Goal: Find specific page/section: Find specific page/section

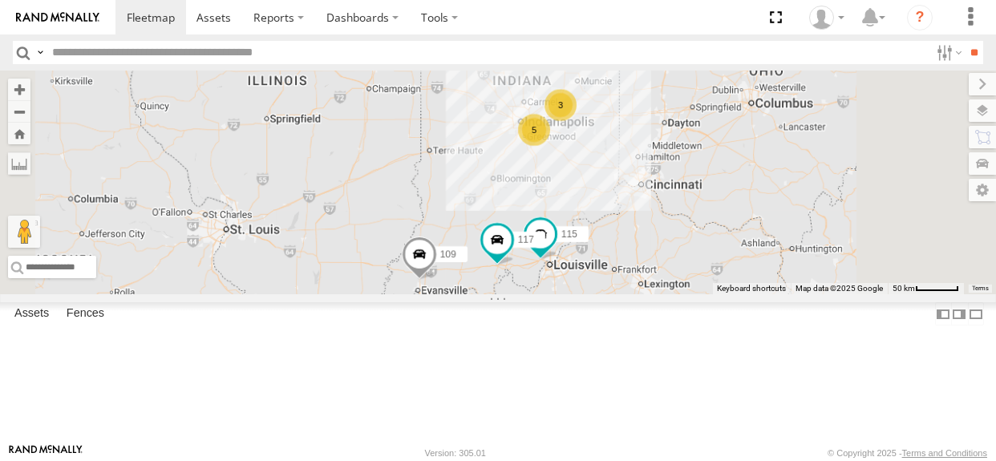
select select "**********"
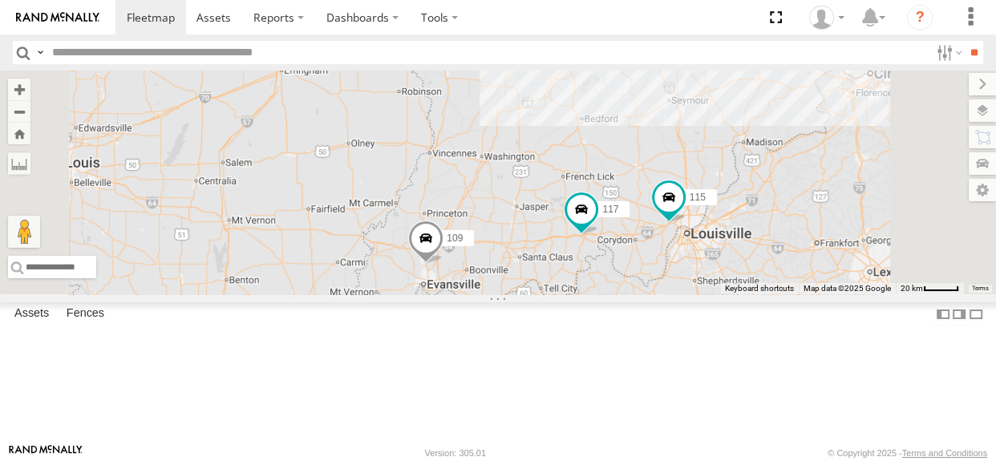
drag, startPoint x: 744, startPoint y: 317, endPoint x: 673, endPoint y: 330, distance: 71.7
click at [673, 294] on div "115 117 109" at bounding box center [498, 183] width 996 height 224
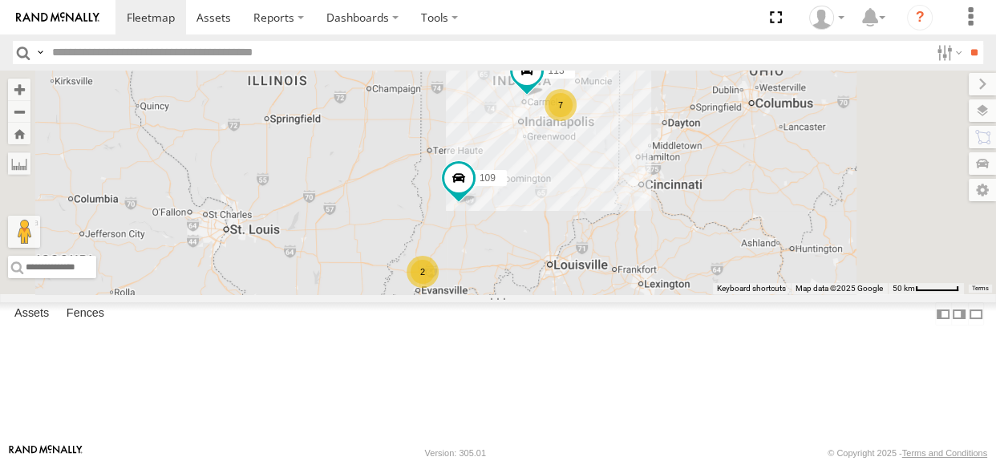
click at [439, 288] on div "2" at bounding box center [423, 272] width 32 height 32
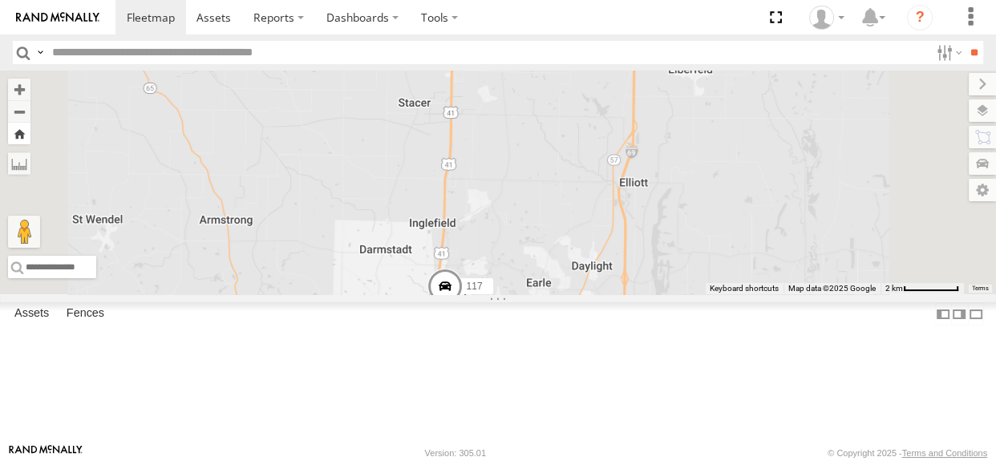
click at [30, 129] on button "Zoom Home" at bounding box center [19, 134] width 22 height 22
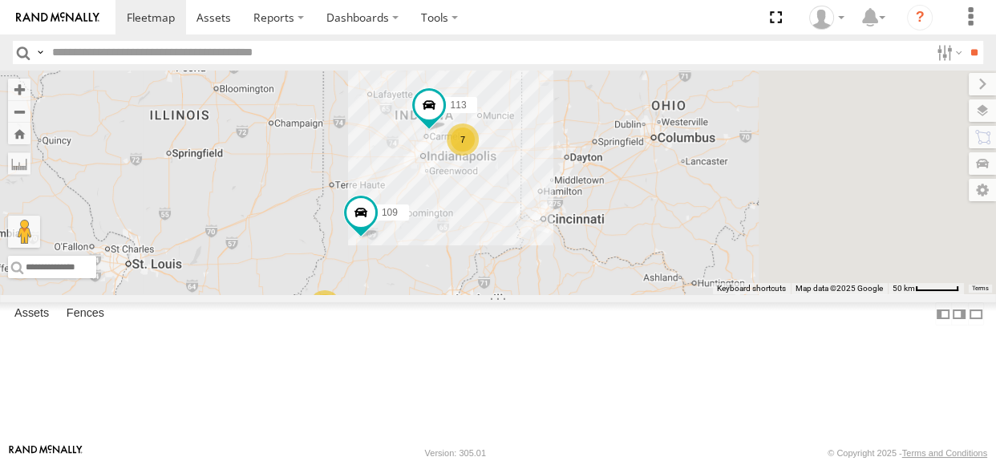
drag, startPoint x: 686, startPoint y: 218, endPoint x: 585, endPoint y: 256, distance: 107.9
click at [585, 256] on div "7 2 109 113" at bounding box center [498, 183] width 996 height 224
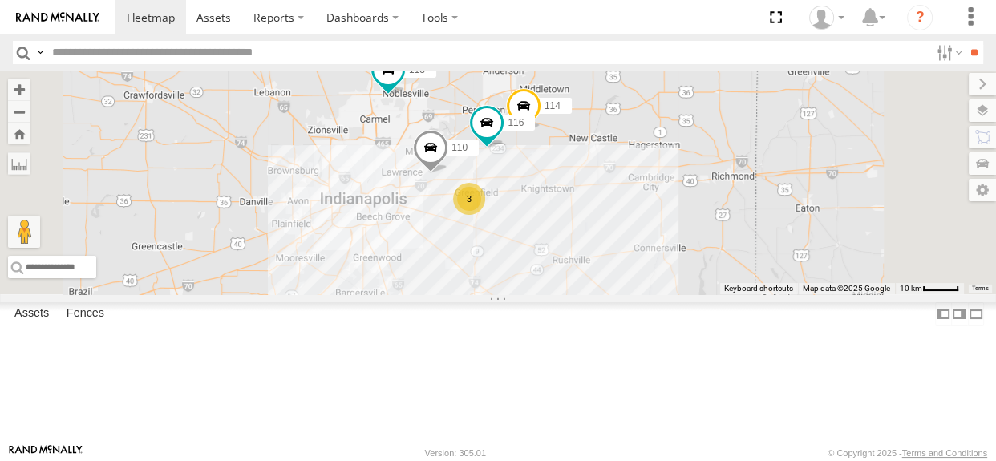
drag, startPoint x: 725, startPoint y: 226, endPoint x: 711, endPoint y: 243, distance: 22.2
click at [711, 243] on div "109 113 111 114 116 110 3" at bounding box center [498, 183] width 996 height 224
click at [485, 215] on div "3" at bounding box center [469, 199] width 32 height 32
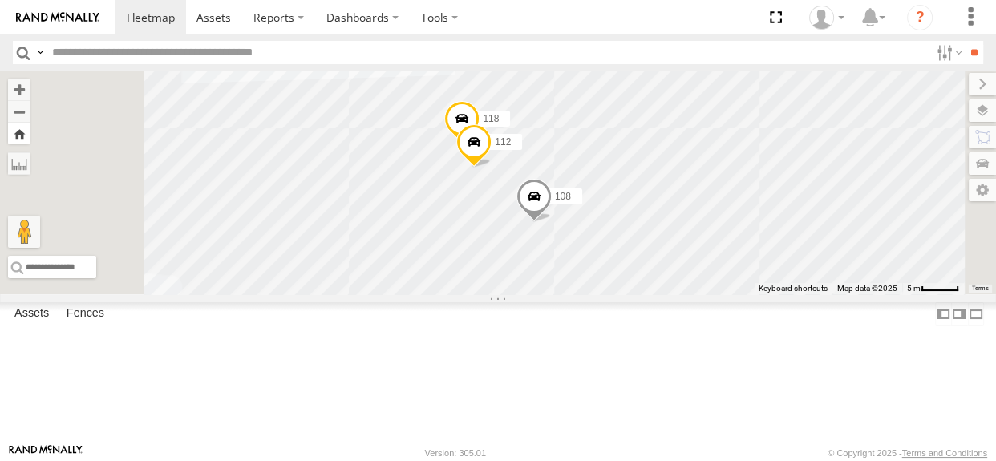
click at [30, 136] on button "Zoom Home" at bounding box center [19, 134] width 22 height 22
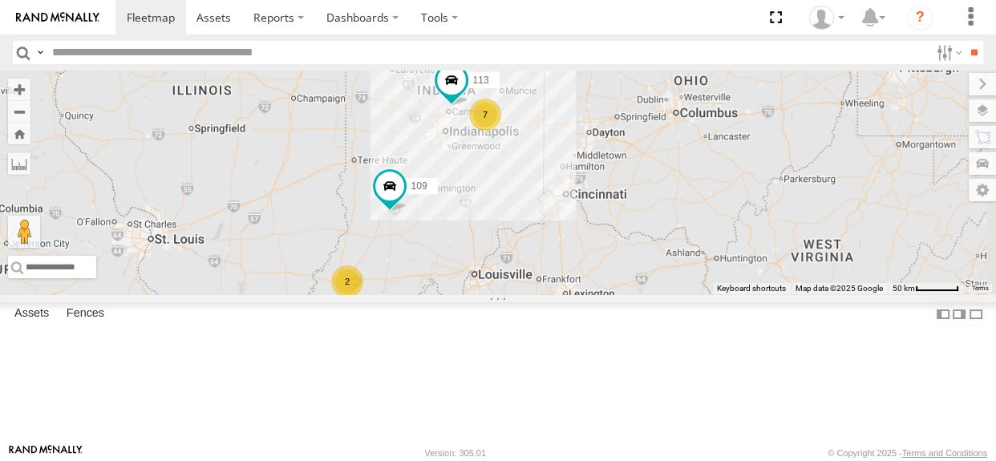
drag, startPoint x: 756, startPoint y: 239, endPoint x: 679, endPoint y: 249, distance: 77.6
click at [679, 249] on div "7 2 109 113" at bounding box center [498, 183] width 996 height 224
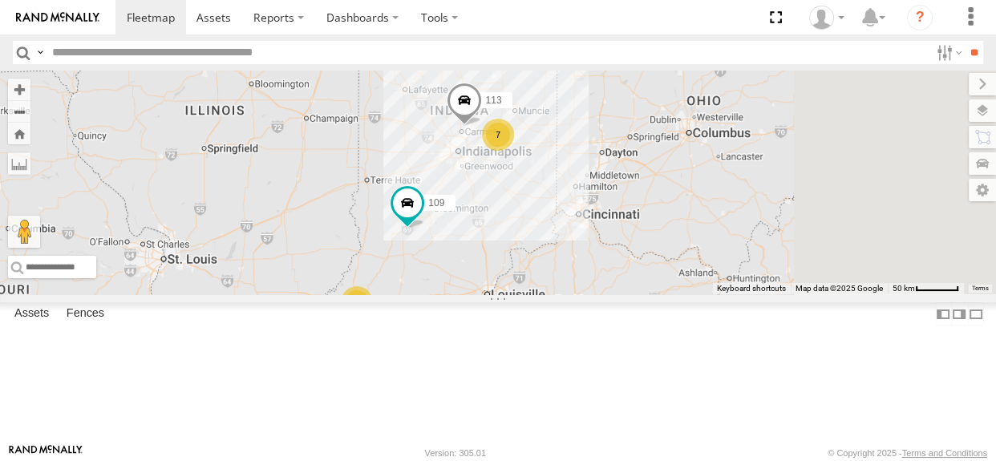
drag, startPoint x: 657, startPoint y: 197, endPoint x: 586, endPoint y: 232, distance: 79.3
click at [586, 232] on div "7 2 109 113" at bounding box center [498, 183] width 996 height 224
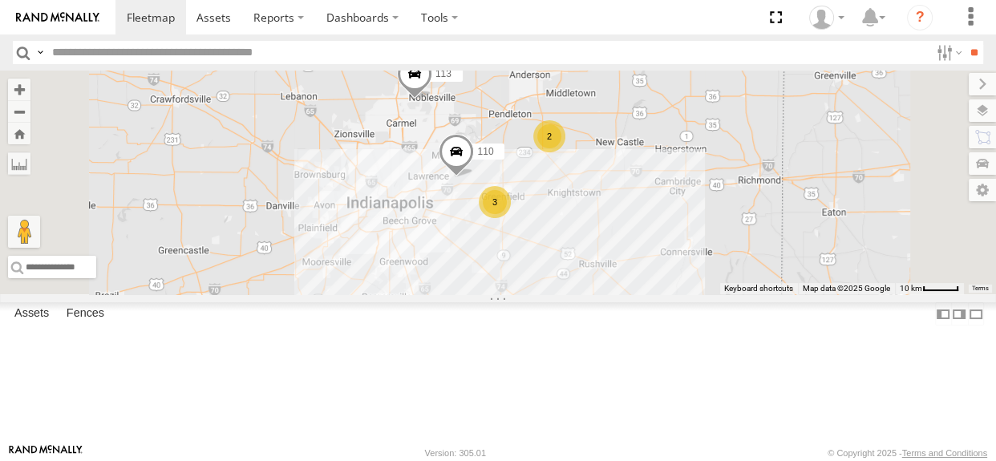
drag, startPoint x: 733, startPoint y: 242, endPoint x: 703, endPoint y: 192, distance: 59.0
click at [701, 184] on div "109 113 111 2 110 3" at bounding box center [498, 183] width 996 height 224
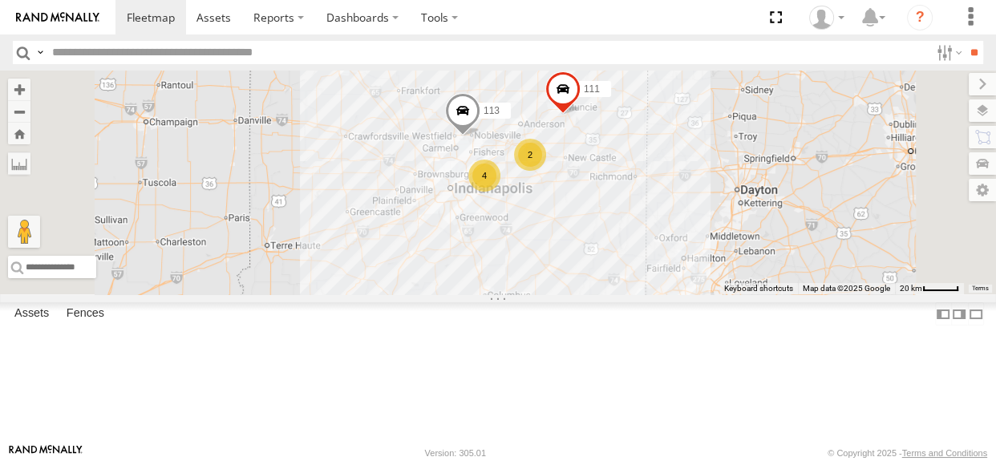
drag, startPoint x: 651, startPoint y: 325, endPoint x: 744, endPoint y: 176, distance: 174.7
click at [744, 176] on div "109 113 111 2 4" at bounding box center [498, 183] width 996 height 224
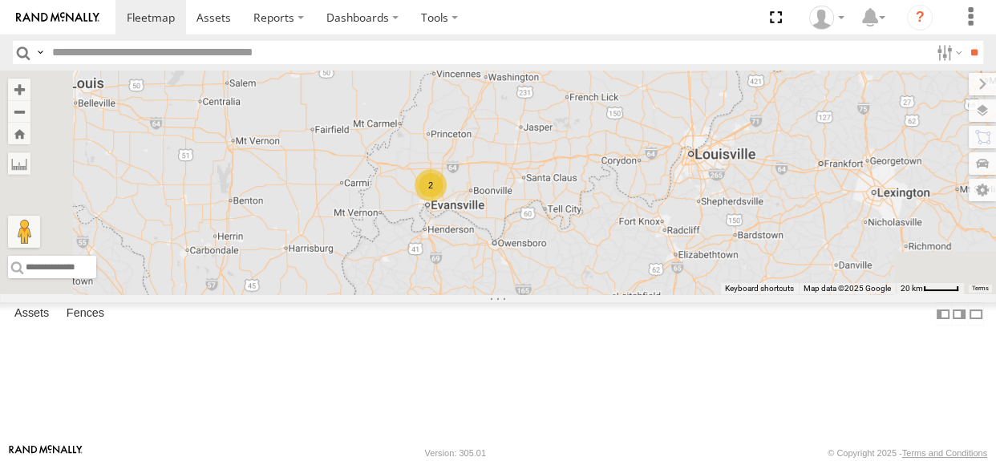
click at [447, 201] on div "2" at bounding box center [431, 185] width 32 height 32
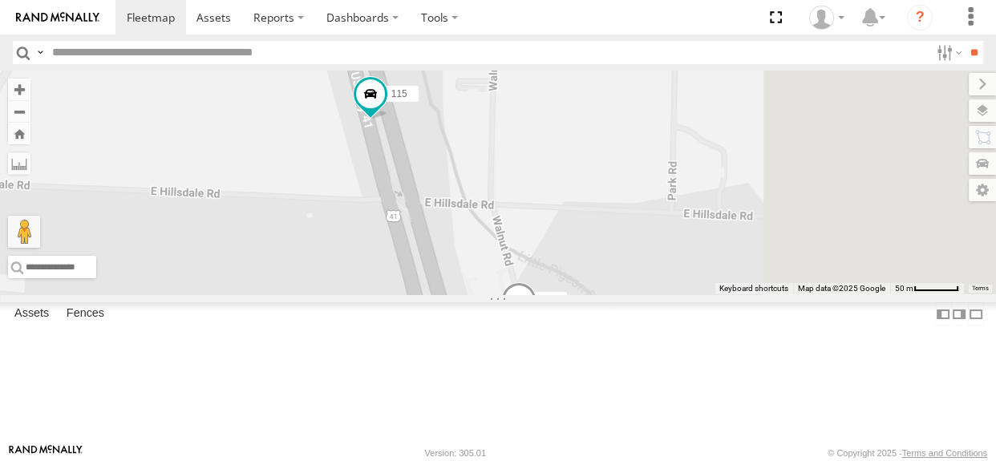
drag, startPoint x: 654, startPoint y: 237, endPoint x: 594, endPoint y: 283, distance: 76.0
click at [594, 283] on div "109 113 111 115 117" at bounding box center [498, 183] width 996 height 224
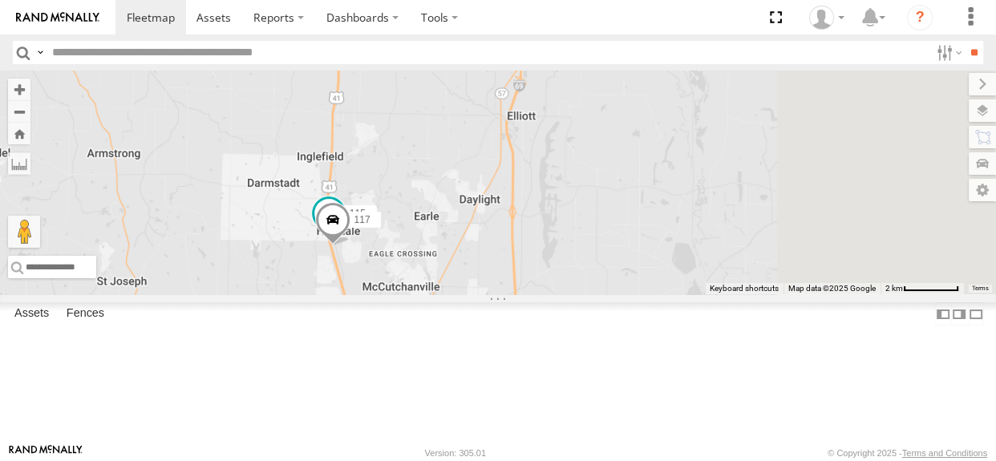
drag, startPoint x: 918, startPoint y: 218, endPoint x: 596, endPoint y: 288, distance: 329.1
click at [593, 289] on div "109 113 111 115 117" at bounding box center [498, 183] width 996 height 224
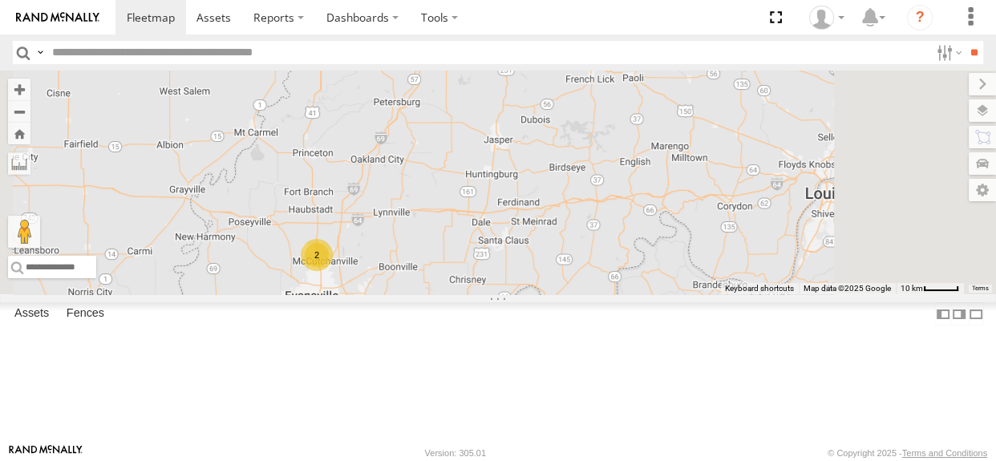
drag, startPoint x: 719, startPoint y: 203, endPoint x: 521, endPoint y: 287, distance: 214.5
click at [521, 287] on div "109 113 111 2" at bounding box center [498, 183] width 996 height 224
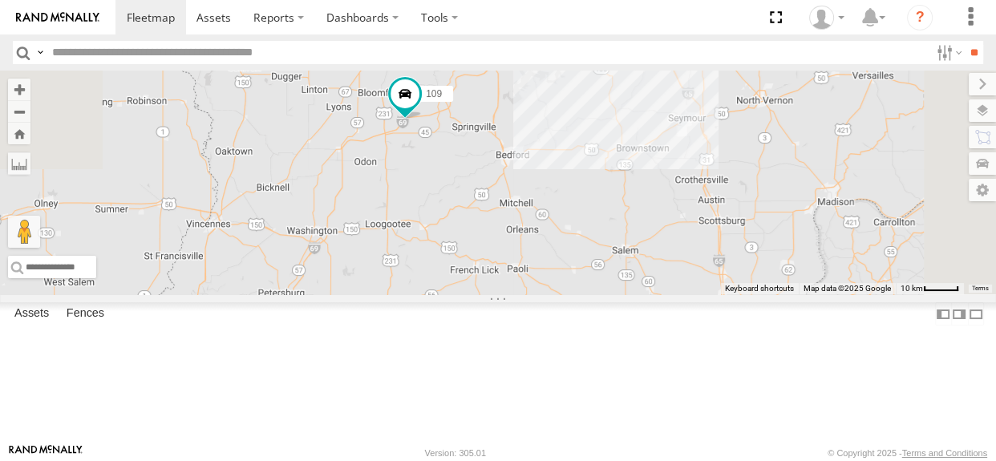
drag, startPoint x: 631, startPoint y: 174, endPoint x: 628, endPoint y: 281, distance: 106.7
click at [634, 294] on div "109 113 111 2" at bounding box center [498, 183] width 996 height 224
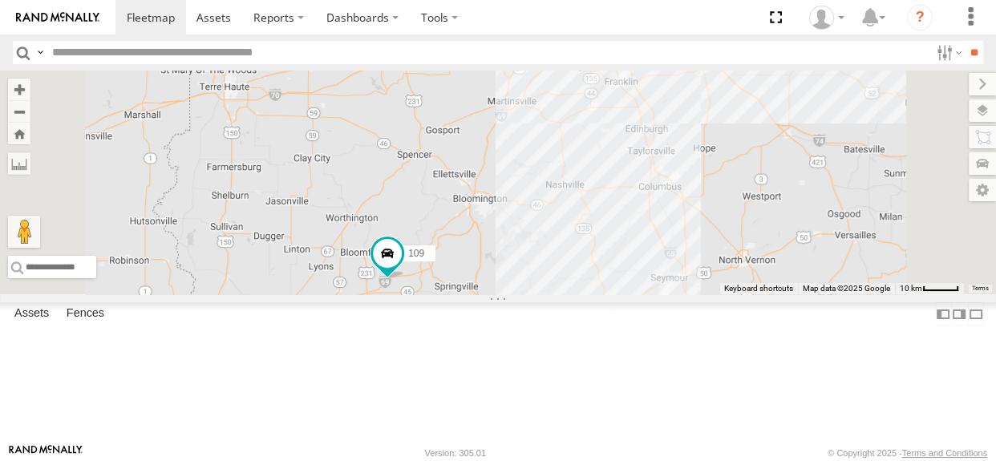
drag, startPoint x: 610, startPoint y: 375, endPoint x: 610, endPoint y: 363, distance: 12.0
click at [610, 294] on div "109 113 111 2" at bounding box center [498, 183] width 996 height 224
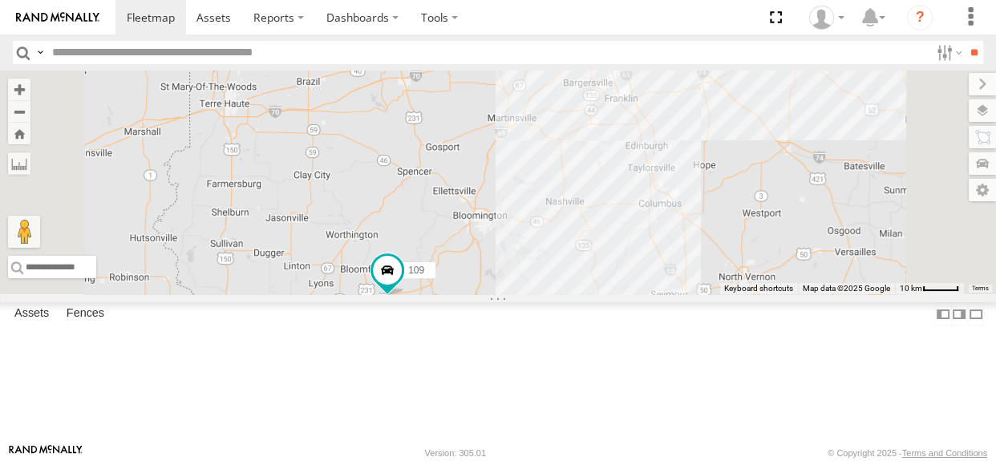
drag, startPoint x: 617, startPoint y: 224, endPoint x: 513, endPoint y: 326, distance: 145.2
click at [513, 294] on div "109 113 111 2 3" at bounding box center [498, 183] width 996 height 224
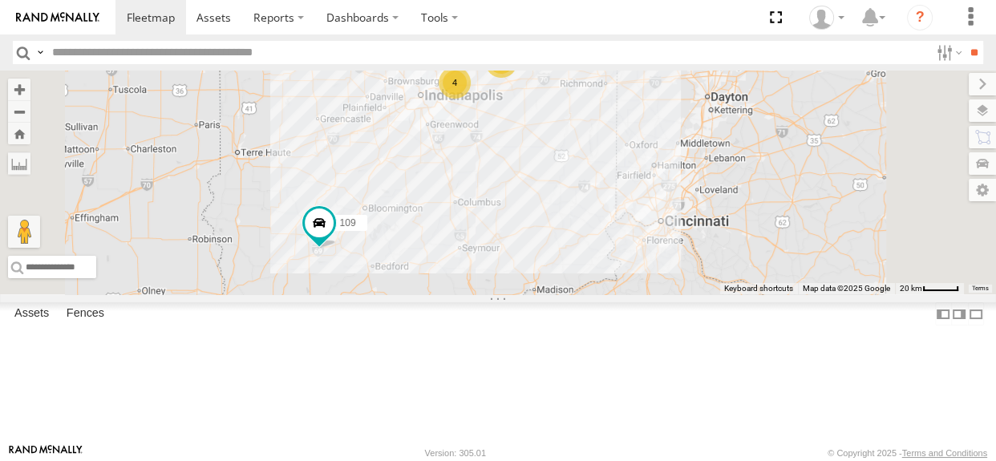
drag, startPoint x: 659, startPoint y: 276, endPoint x: 698, endPoint y: 189, distance: 95.1
click at [698, 189] on div "109 113 111 2 4" at bounding box center [498, 183] width 996 height 224
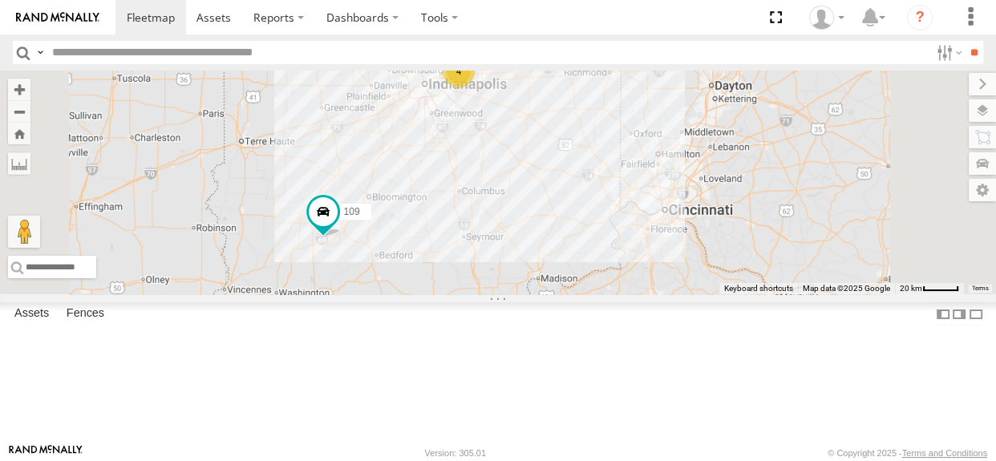
drag, startPoint x: 652, startPoint y: 312, endPoint x: 661, endPoint y: 279, distance: 34.1
click at [660, 279] on div "109 113 111 2 4" at bounding box center [498, 183] width 996 height 224
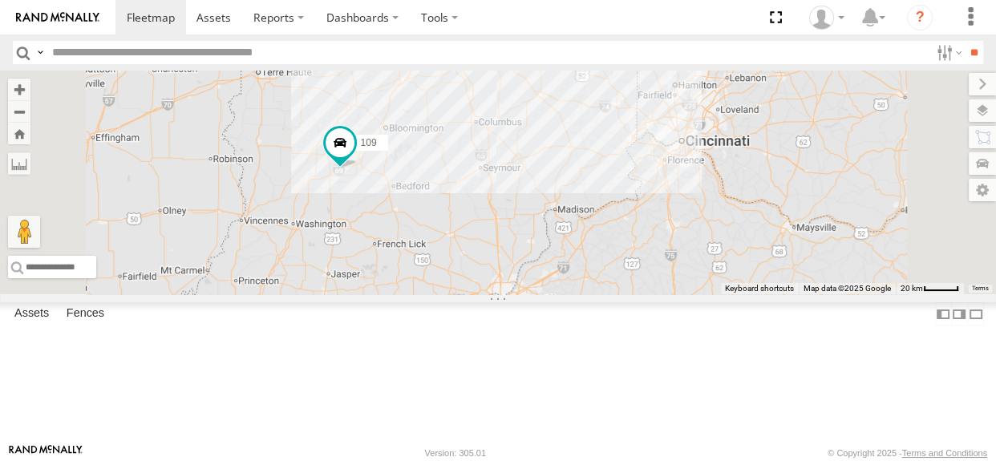
drag, startPoint x: 638, startPoint y: 314, endPoint x: 658, endPoint y: 281, distance: 39.2
click at [658, 281] on div "109 113 111 2 4 2" at bounding box center [498, 183] width 996 height 224
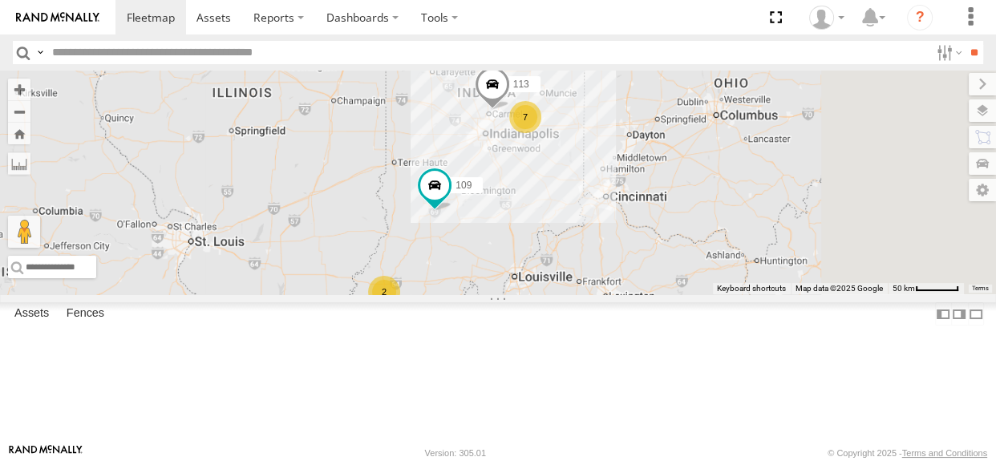
drag, startPoint x: 793, startPoint y: 159, endPoint x: 744, endPoint y: 247, distance: 100.9
click at [744, 247] on div "109 113 7 2" at bounding box center [498, 183] width 996 height 224
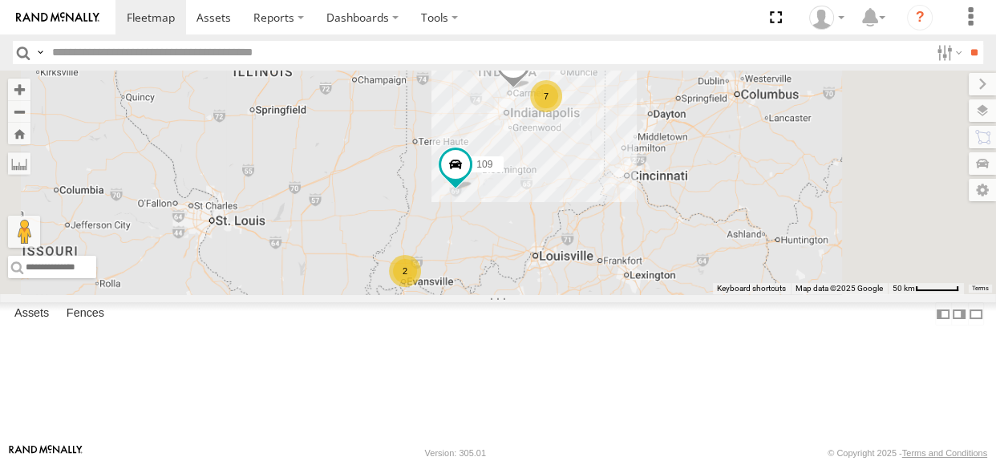
drag, startPoint x: 719, startPoint y: 257, endPoint x: 740, endPoint y: 233, distance: 31.8
click at [740, 233] on div "109 113 7 2" at bounding box center [498, 183] width 996 height 224
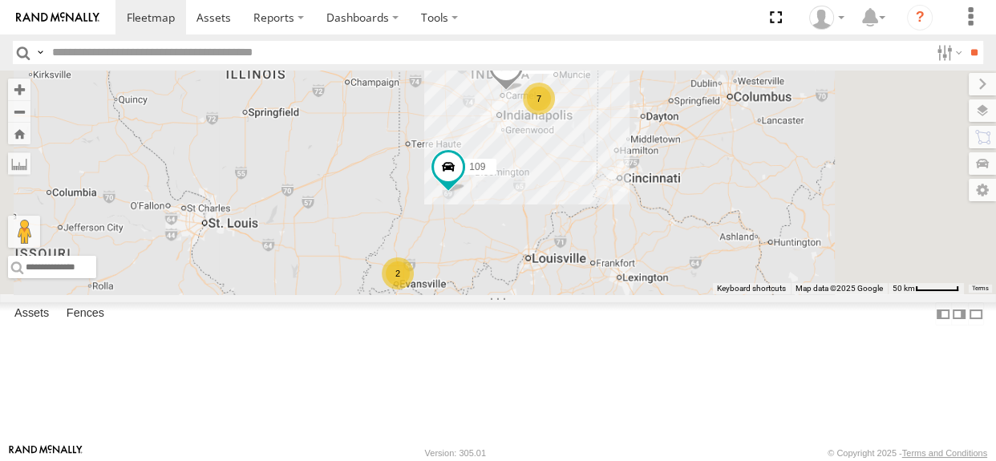
drag, startPoint x: 737, startPoint y: 229, endPoint x: 728, endPoint y: 233, distance: 9.4
click at [728, 233] on div "109 113 7 2" at bounding box center [498, 183] width 996 height 224
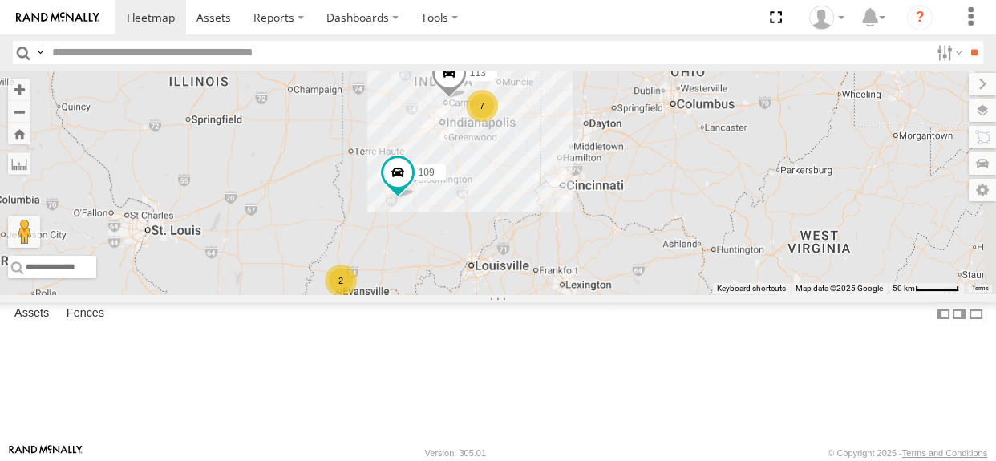
drag, startPoint x: 671, startPoint y: 210, endPoint x: 612, endPoint y: 217, distance: 59.0
click at [612, 217] on div "109 113 7 2" at bounding box center [498, 183] width 996 height 224
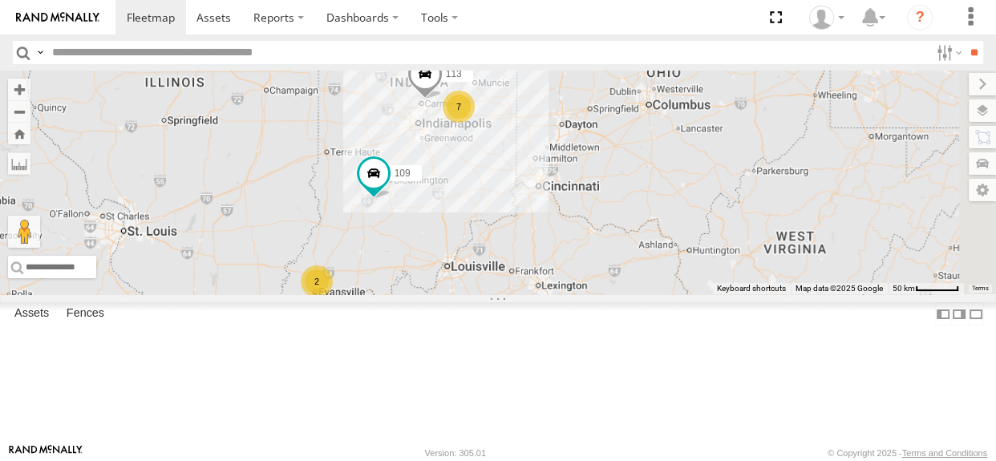
drag, startPoint x: 607, startPoint y: 209, endPoint x: 581, endPoint y: 209, distance: 26.5
click at [581, 209] on div "109 113 7 2" at bounding box center [498, 183] width 996 height 224
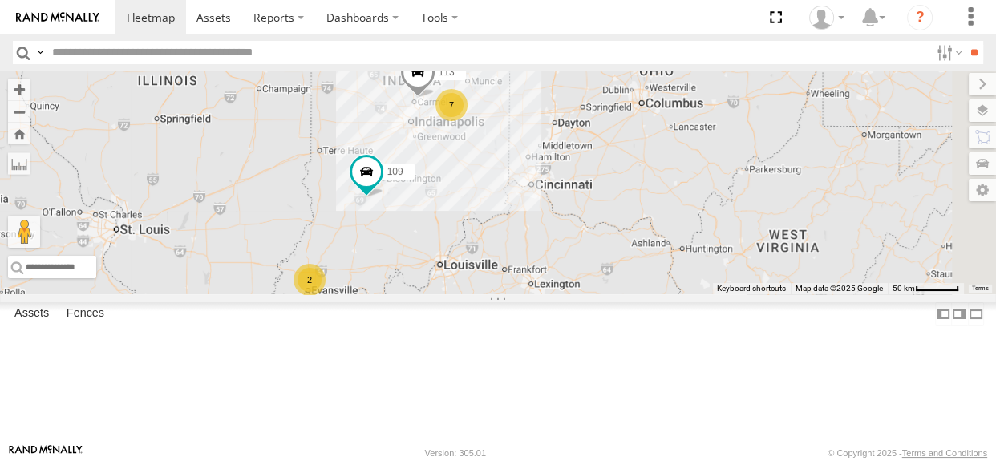
drag, startPoint x: 643, startPoint y: 234, endPoint x: 634, endPoint y: 233, distance: 9.0
click at [634, 233] on div "109 113 7 2" at bounding box center [498, 183] width 996 height 224
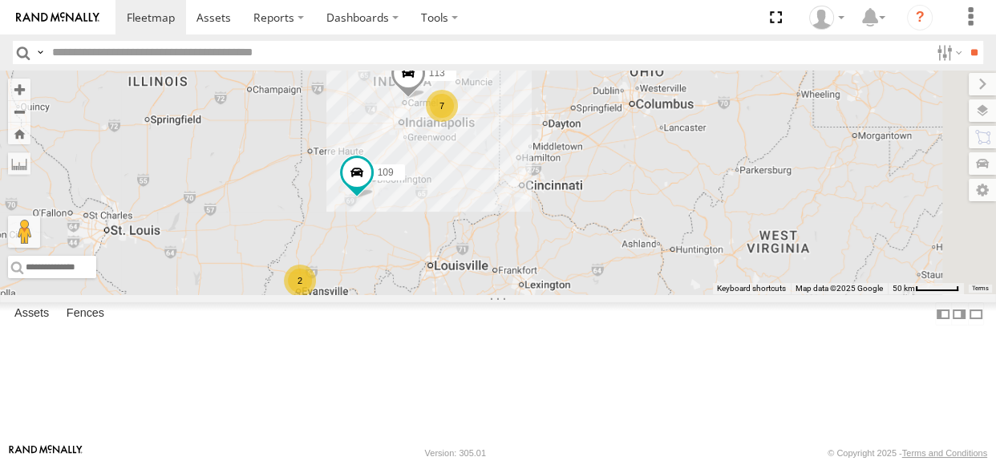
drag, startPoint x: 634, startPoint y: 227, endPoint x: 622, endPoint y: 228, distance: 12.1
click at [622, 228] on div "109 113 7 2" at bounding box center [498, 183] width 996 height 224
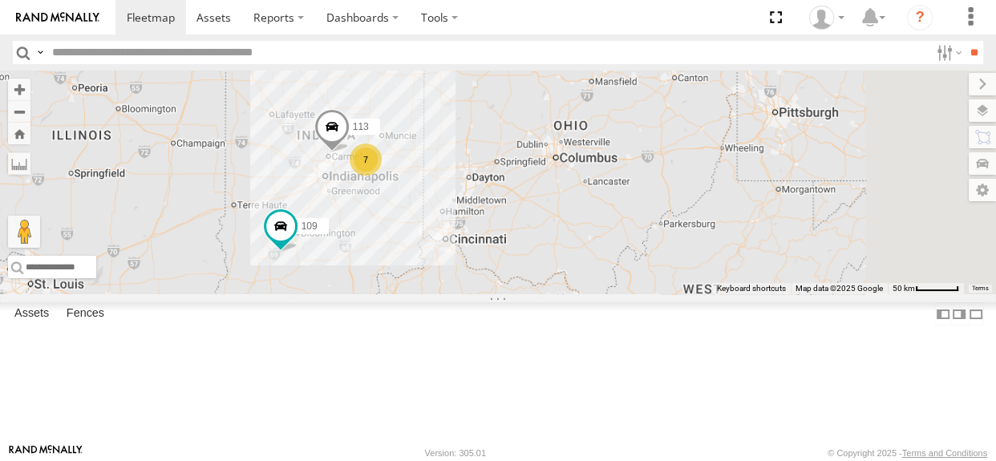
drag, startPoint x: 598, startPoint y: 217, endPoint x: 519, endPoint y: 271, distance: 95.7
click at [519, 271] on div "109 113 7 2" at bounding box center [498, 183] width 996 height 224
drag, startPoint x: 519, startPoint y: 271, endPoint x: 537, endPoint y: 261, distance: 21.2
click at [537, 261] on div "109 113 7 2" at bounding box center [498, 183] width 996 height 224
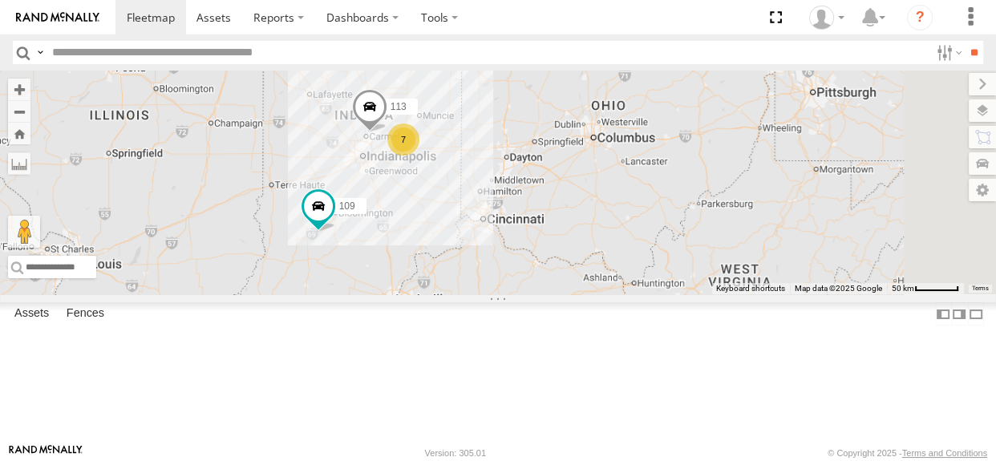
click at [278, 330] on div "2" at bounding box center [261, 314] width 32 height 32
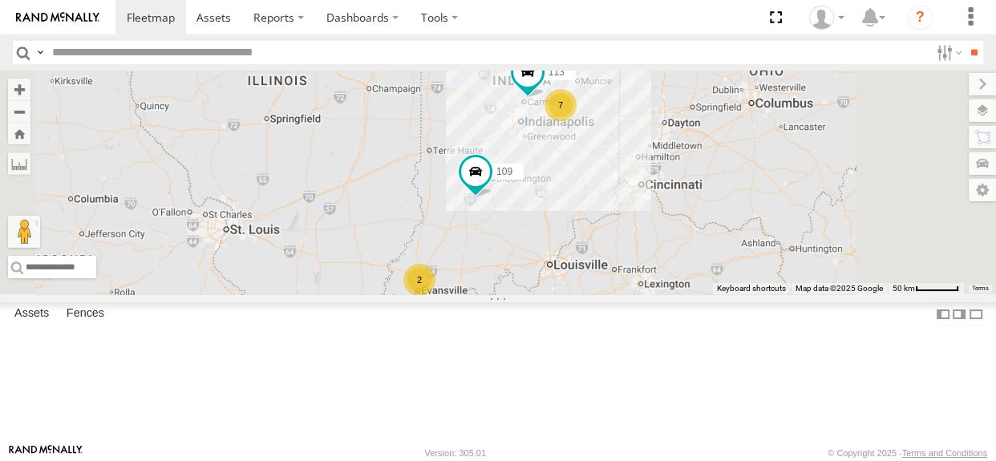
click at [436, 296] on div "2" at bounding box center [419, 280] width 32 height 32
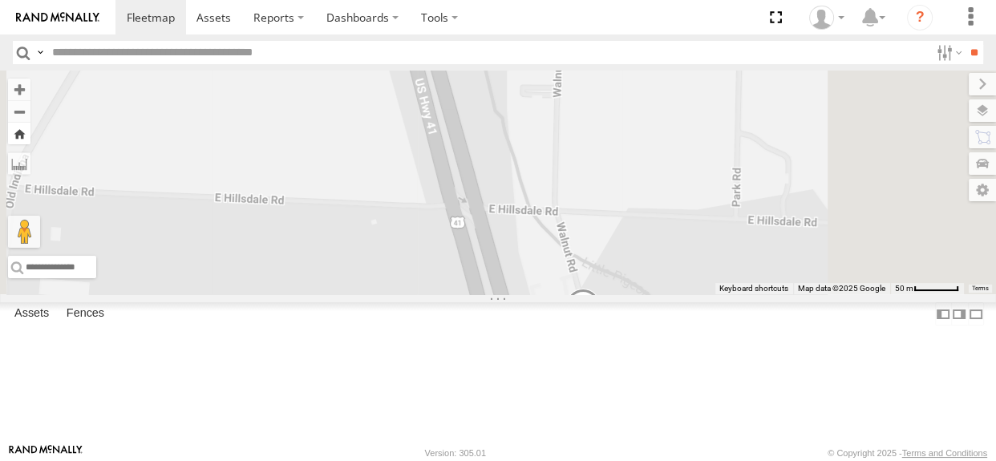
click at [30, 134] on button "Zoom Home" at bounding box center [19, 134] width 22 height 22
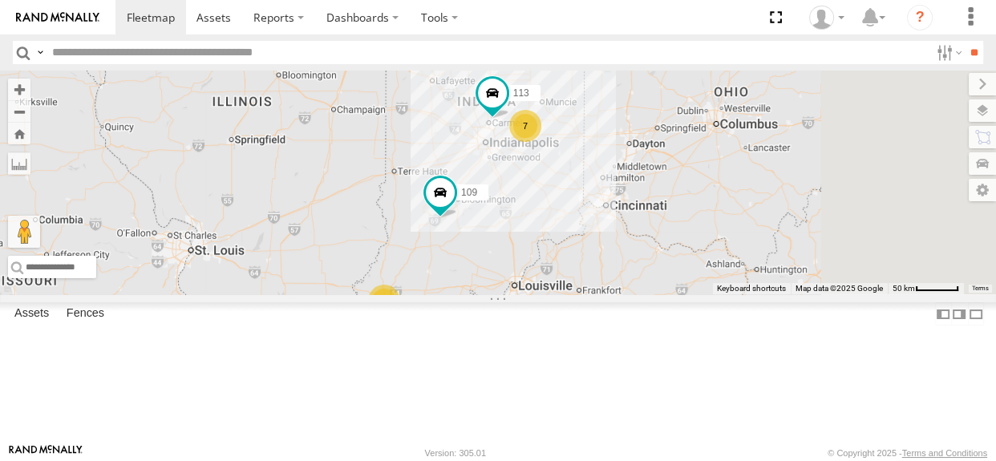
drag, startPoint x: 727, startPoint y: 233, endPoint x: 690, endPoint y: 256, distance: 43.2
click at [690, 256] on div "7 2 109 113" at bounding box center [498, 183] width 996 height 224
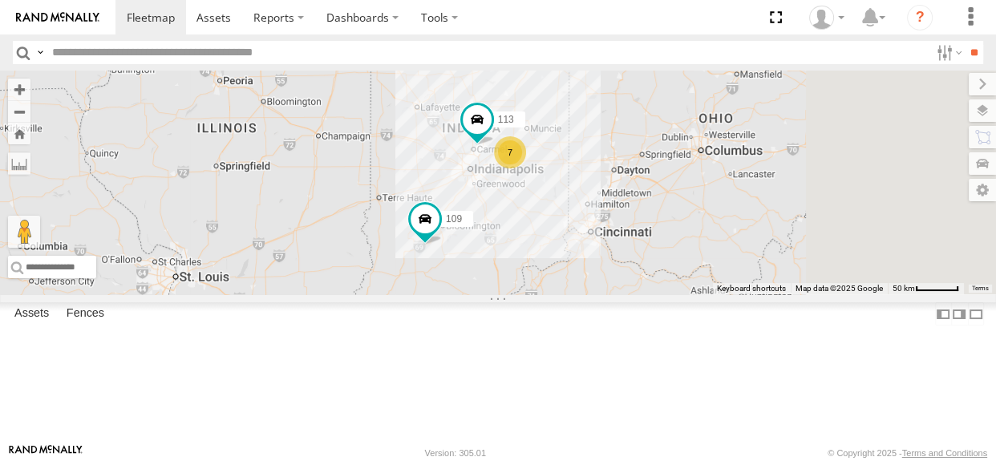
drag, startPoint x: 693, startPoint y: 265, endPoint x: 678, endPoint y: 273, distance: 17.2
click at [678, 273] on div "7 2 109 113" at bounding box center [498, 183] width 996 height 224
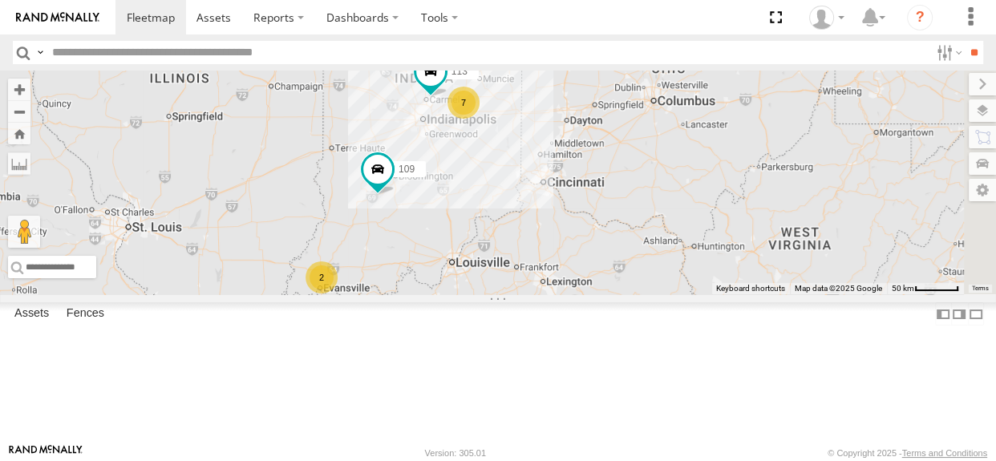
drag, startPoint x: 582, startPoint y: 233, endPoint x: 552, endPoint y: 184, distance: 58.3
click at [552, 184] on div "7 2 109 113" at bounding box center [498, 183] width 996 height 224
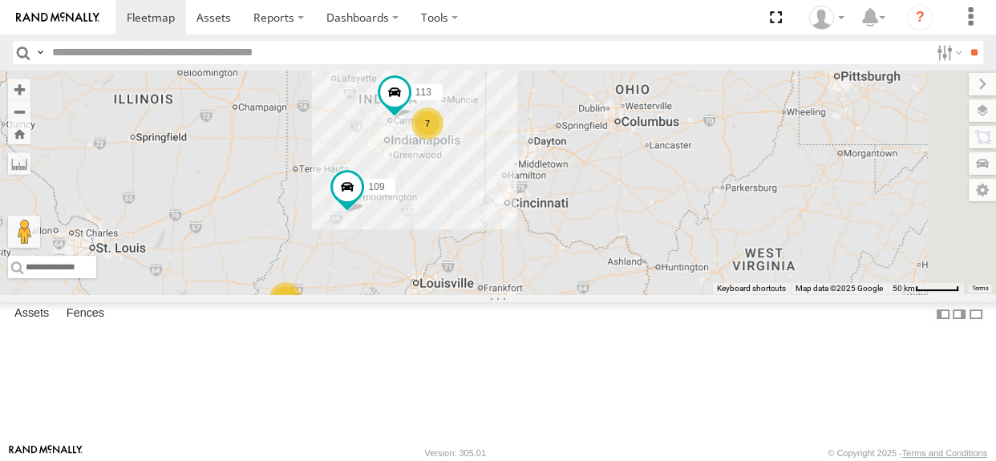
drag, startPoint x: 640, startPoint y: 223, endPoint x: 602, endPoint y: 244, distance: 43.1
click at [602, 244] on div "7 2 109 113" at bounding box center [498, 183] width 996 height 224
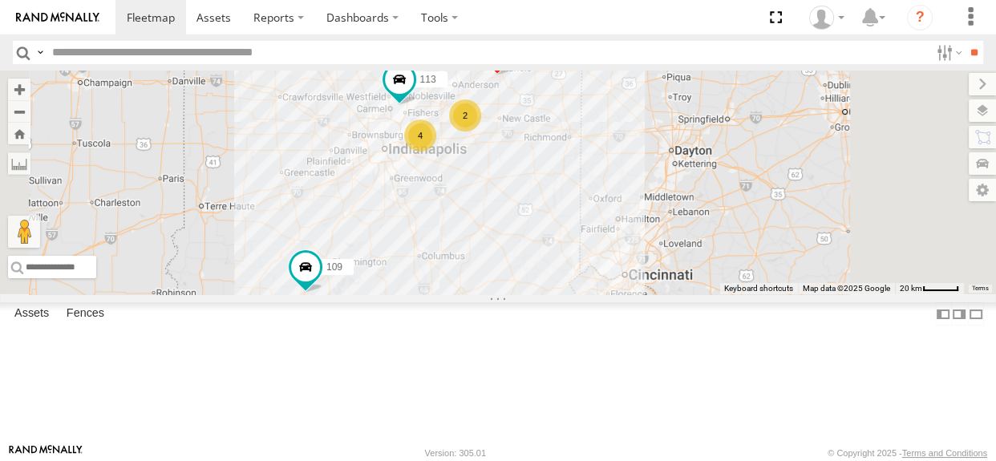
drag, startPoint x: 580, startPoint y: 278, endPoint x: 591, endPoint y: 315, distance: 39.3
click at [591, 294] on div "109 113 2 4 111" at bounding box center [498, 183] width 996 height 224
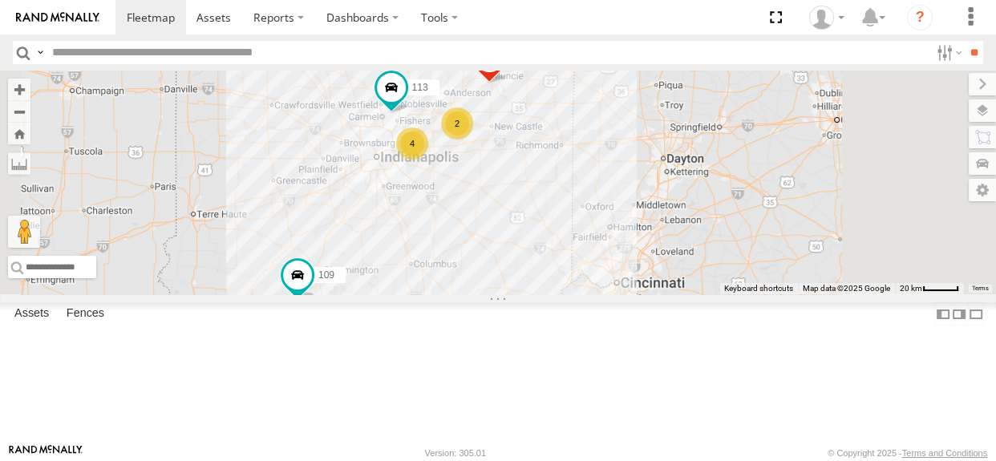
drag, startPoint x: 671, startPoint y: 268, endPoint x: 662, endPoint y: 276, distance: 11.9
click at [662, 276] on div "109 113 2 4 111" at bounding box center [498, 183] width 996 height 224
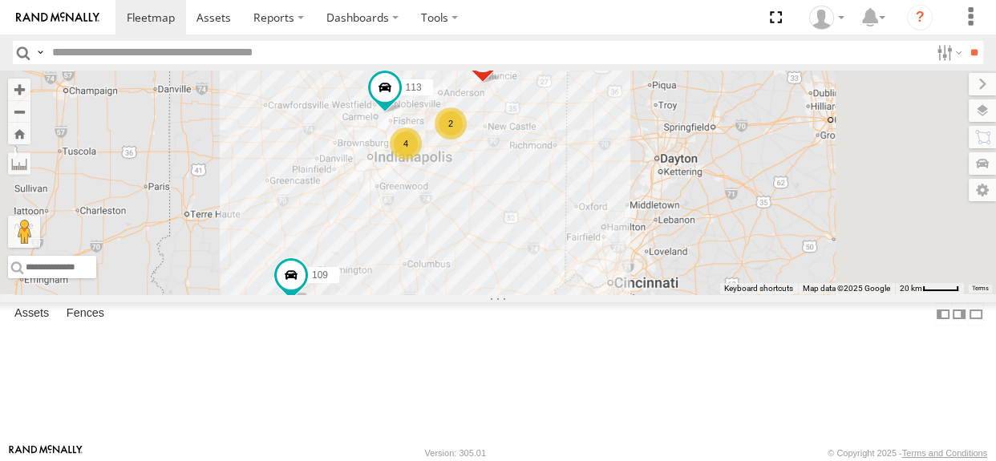
click at [642, 260] on div "109 113 2 4 111" at bounding box center [498, 183] width 996 height 224
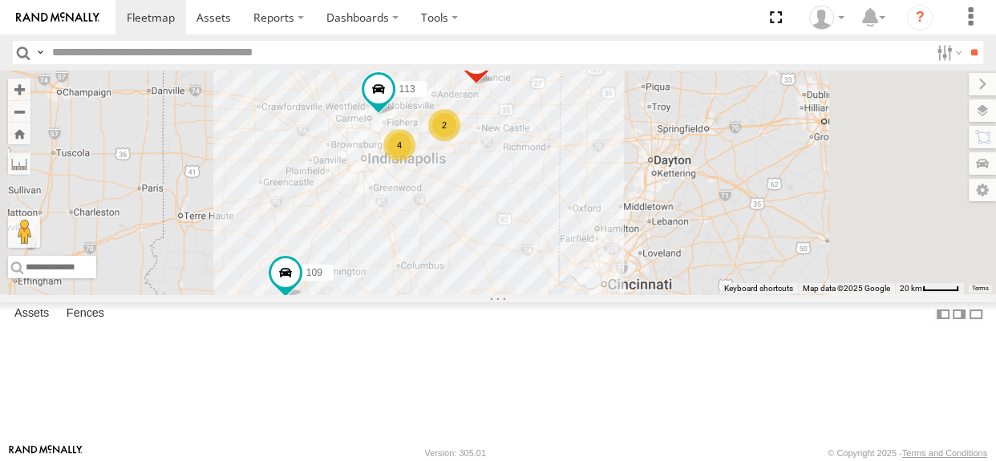
drag, startPoint x: 658, startPoint y: 244, endPoint x: 649, endPoint y: 246, distance: 9.1
click at [649, 246] on div "109 113 2 4 111" at bounding box center [498, 183] width 996 height 224
click at [460, 141] on div "2" at bounding box center [444, 125] width 32 height 32
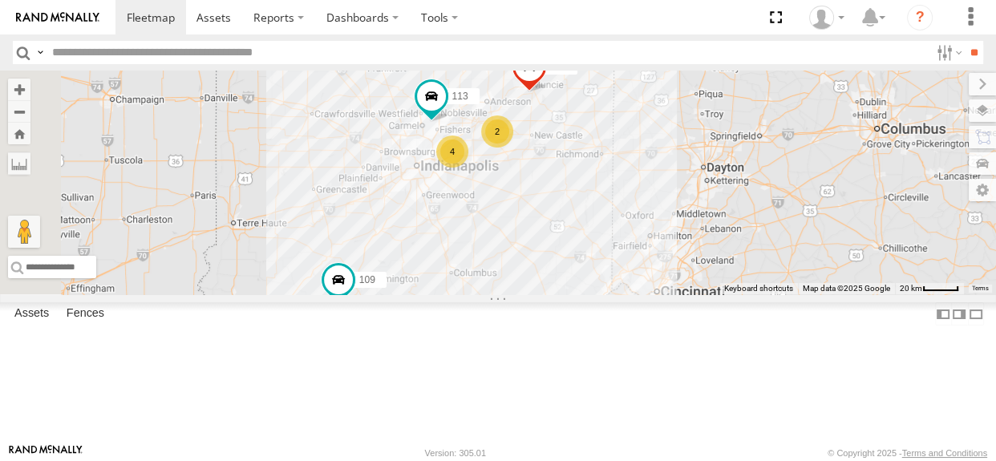
drag, startPoint x: 617, startPoint y: 283, endPoint x: 755, endPoint y: 210, distance: 156.1
click at [755, 210] on div "109 113 111 2 4" at bounding box center [498, 183] width 996 height 224
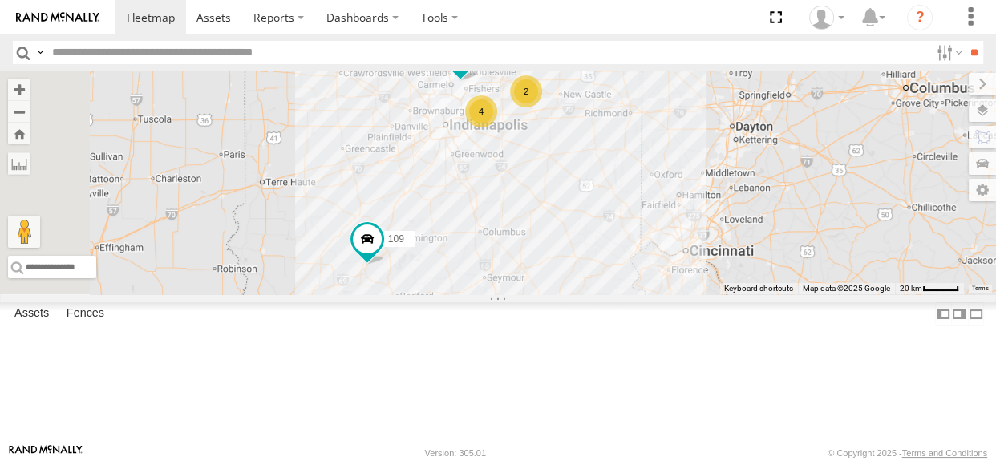
drag, startPoint x: 606, startPoint y: 317, endPoint x: 657, endPoint y: 251, distance: 82.9
click at [657, 251] on div "109 113 111 2 4" at bounding box center [498, 183] width 996 height 224
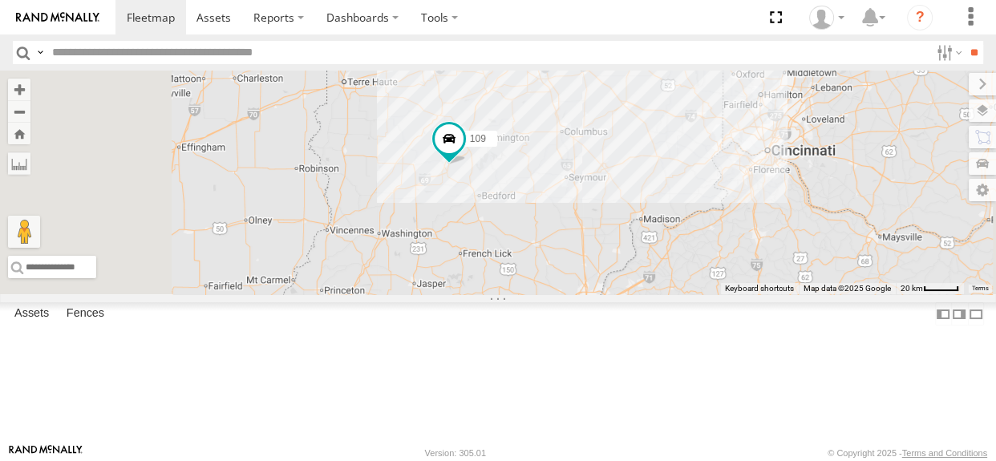
click at [640, 285] on div "109 113 111 2 4 2" at bounding box center [498, 183] width 996 height 224
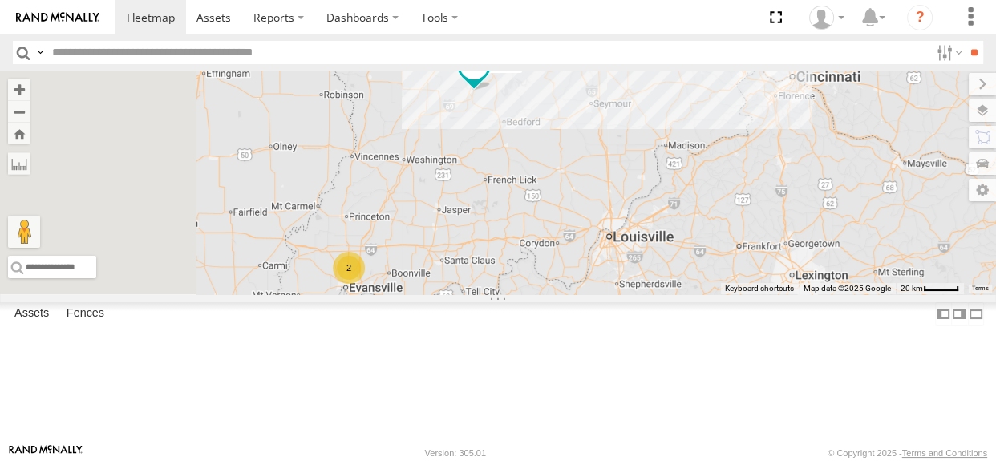
click at [365, 284] on div "2" at bounding box center [349, 268] width 32 height 32
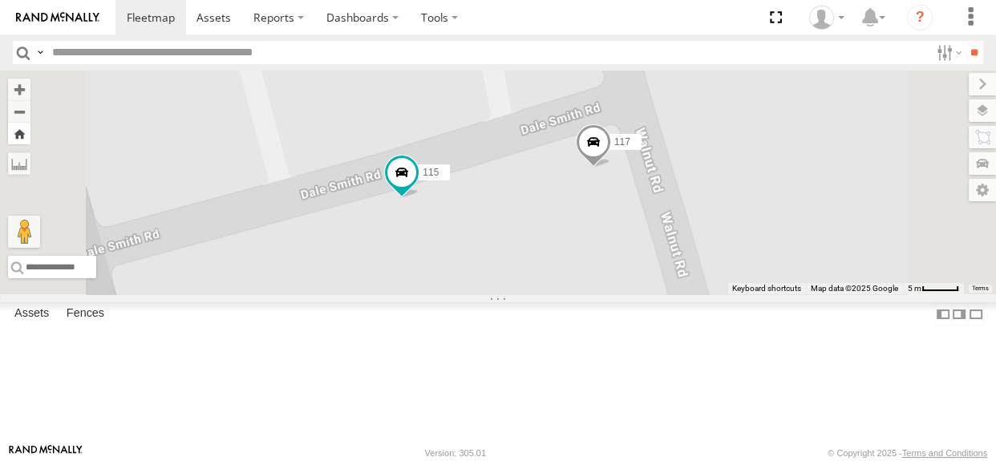
click at [30, 136] on button "Zoom Home" at bounding box center [19, 134] width 22 height 22
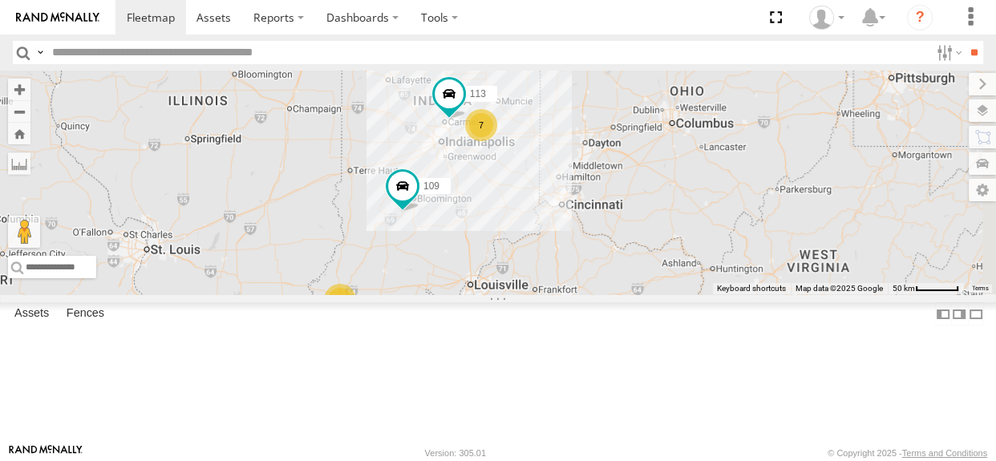
drag, startPoint x: 749, startPoint y: 225, endPoint x: 667, endPoint y: 246, distance: 84.6
click at [667, 246] on div "7 2 109 113" at bounding box center [498, 183] width 996 height 224
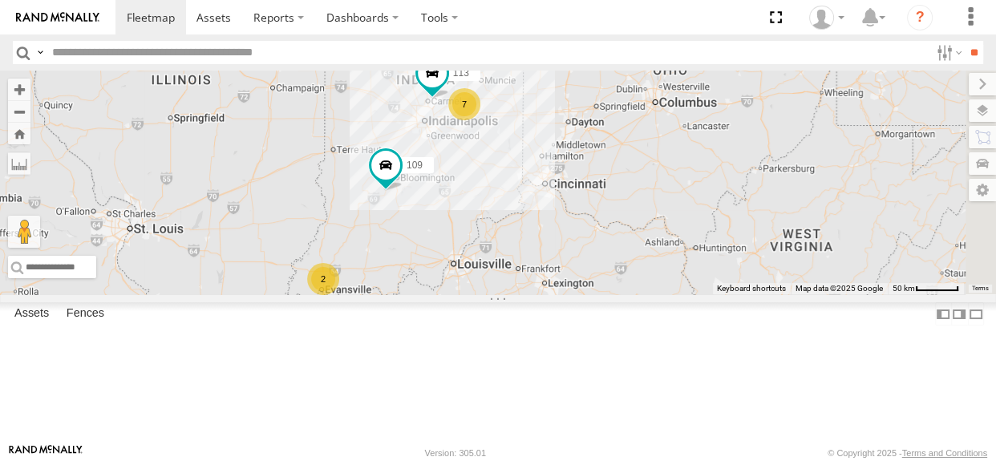
drag, startPoint x: 594, startPoint y: 217, endPoint x: 496, endPoint y: 217, distance: 97.9
click at [496, 217] on div "7 2 109 113" at bounding box center [498, 183] width 996 height 224
click at [340, 295] on div "2" at bounding box center [324, 279] width 32 height 32
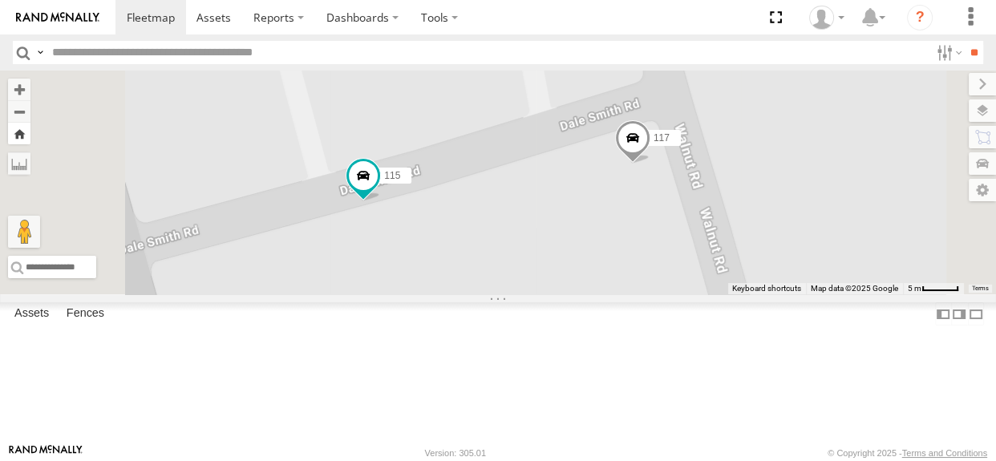
click at [30, 136] on button "Zoom Home" at bounding box center [19, 134] width 22 height 22
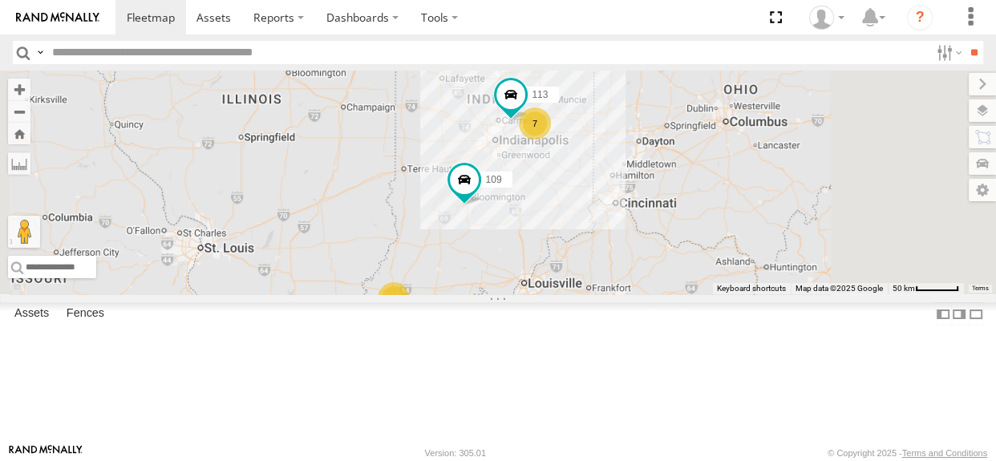
drag, startPoint x: 756, startPoint y: 228, endPoint x: 729, endPoint y: 249, distance: 34.8
click at [729, 249] on div "7 2 109 113" at bounding box center [498, 183] width 996 height 224
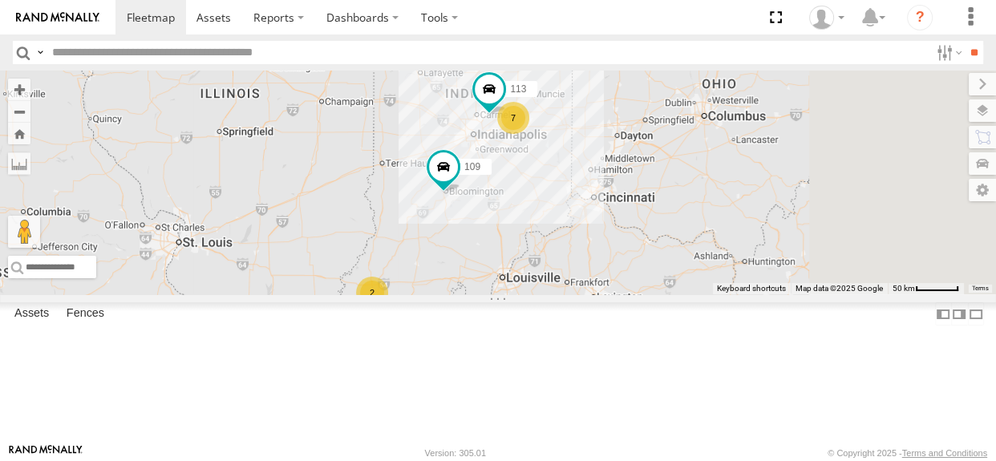
drag, startPoint x: 756, startPoint y: 244, endPoint x: 707, endPoint y: 257, distance: 50.6
click at [707, 257] on div "7 2 109 113" at bounding box center [498, 183] width 996 height 224
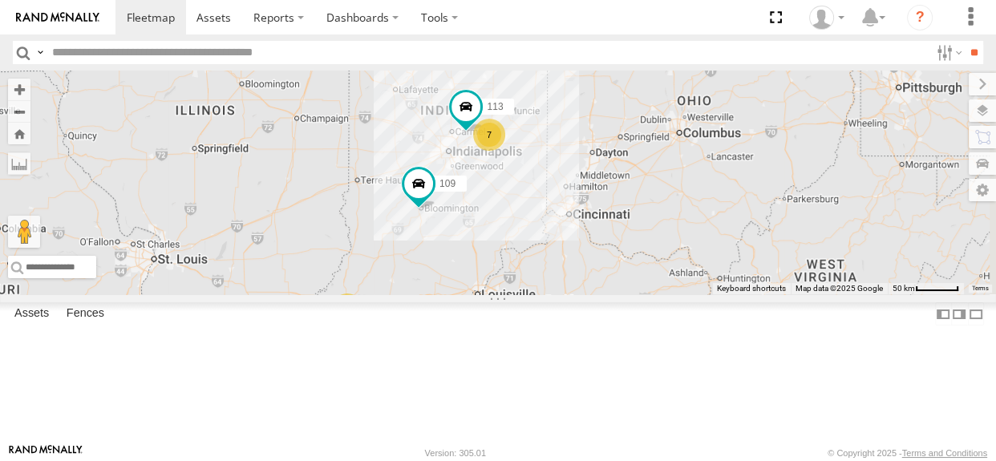
drag, startPoint x: 706, startPoint y: 249, endPoint x: 679, endPoint y: 268, distance: 32.7
click at [679, 268] on div "7 2 109 113" at bounding box center [498, 183] width 996 height 224
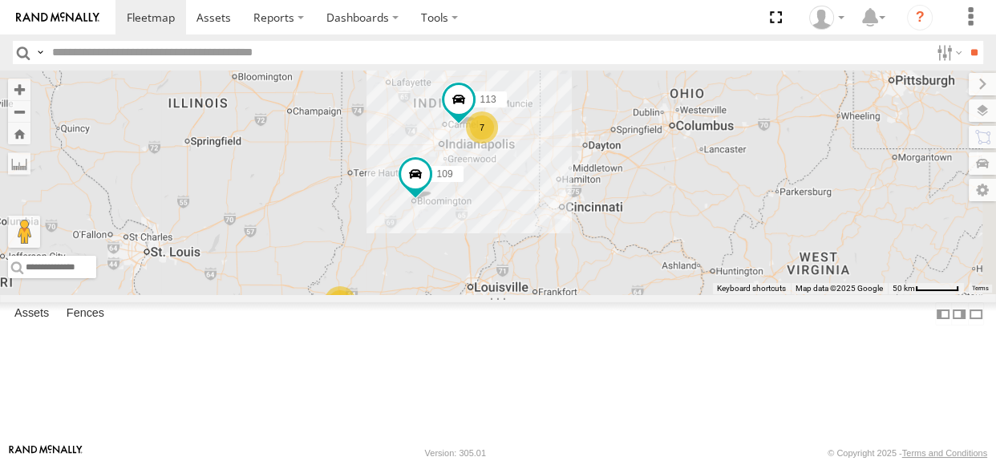
drag, startPoint x: 687, startPoint y: 277, endPoint x: 678, endPoint y: 267, distance: 13.6
click at [678, 267] on div "7 2 109 113" at bounding box center [498, 183] width 996 height 224
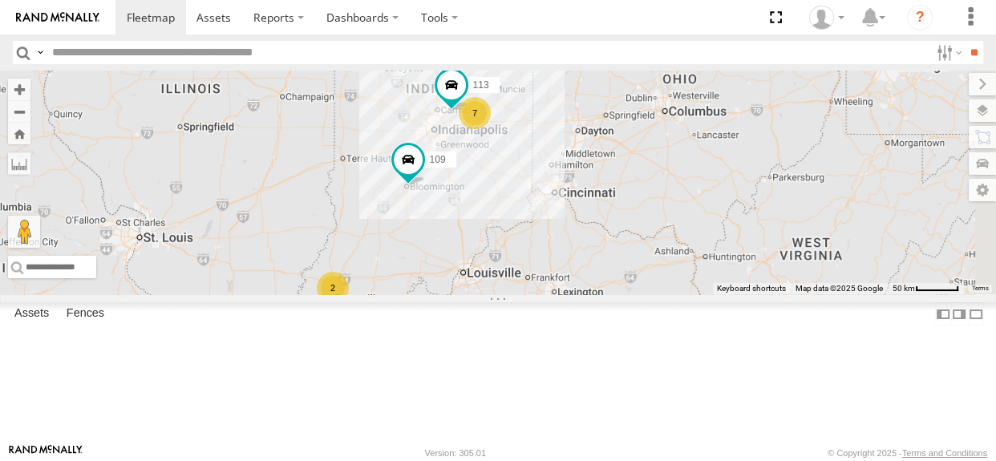
drag, startPoint x: 675, startPoint y: 265, endPoint x: 667, endPoint y: 251, distance: 15.8
click at [667, 251] on div "7 2 109 113" at bounding box center [498, 183] width 996 height 224
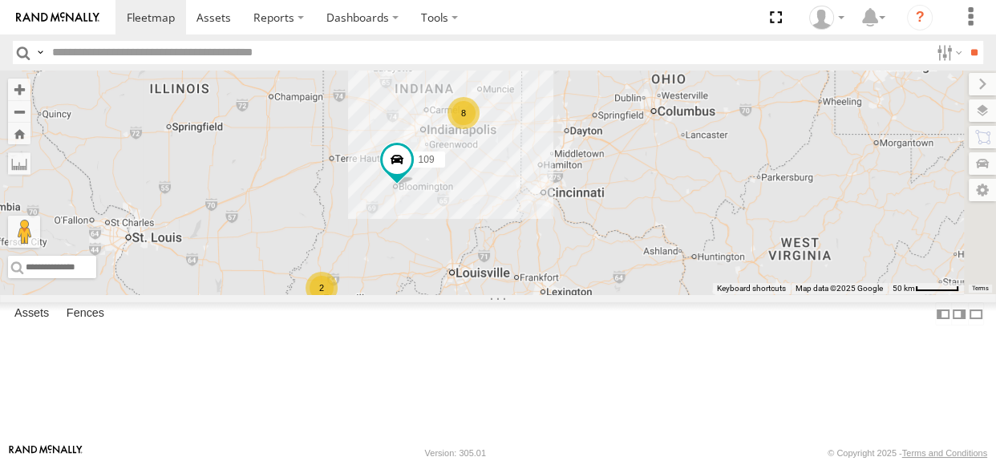
click at [659, 258] on div "109 8 2" at bounding box center [498, 183] width 996 height 224
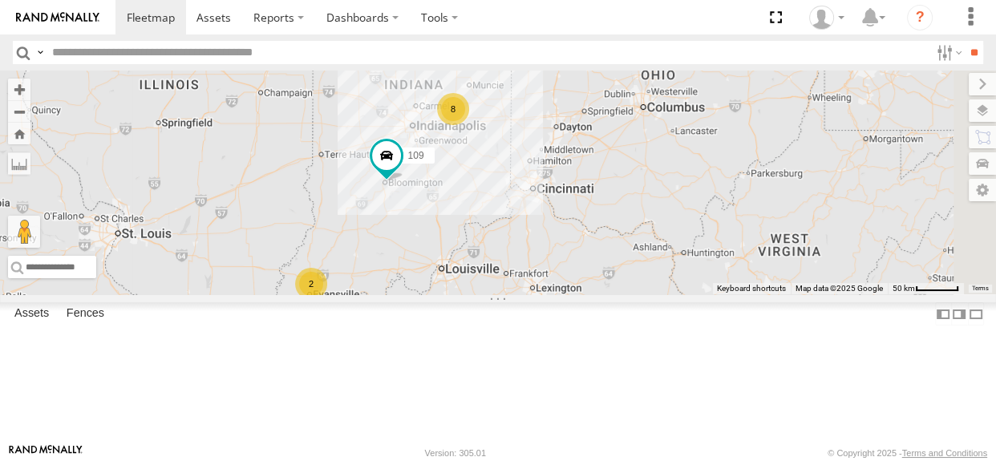
drag, startPoint x: 659, startPoint y: 258, endPoint x: 647, endPoint y: 255, distance: 11.7
click at [647, 255] on div "109 8 2" at bounding box center [498, 183] width 996 height 224
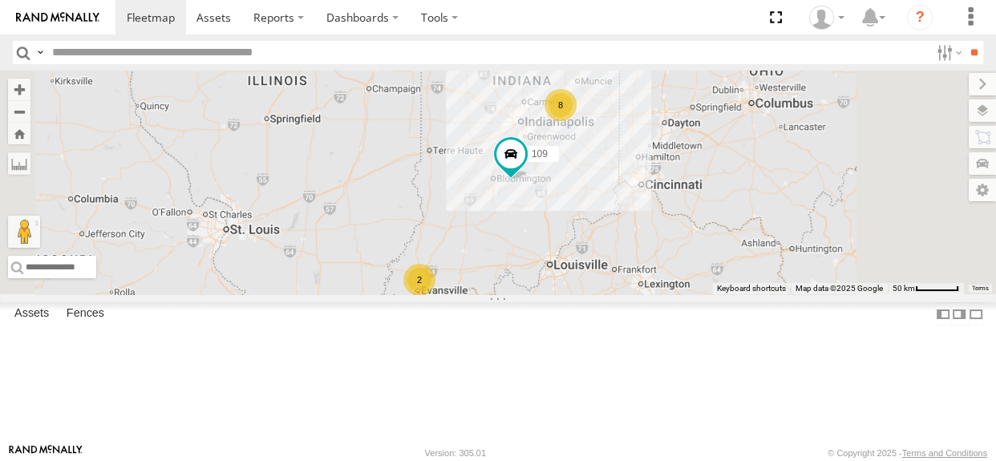
click at [436, 296] on div "2" at bounding box center [419, 280] width 32 height 32
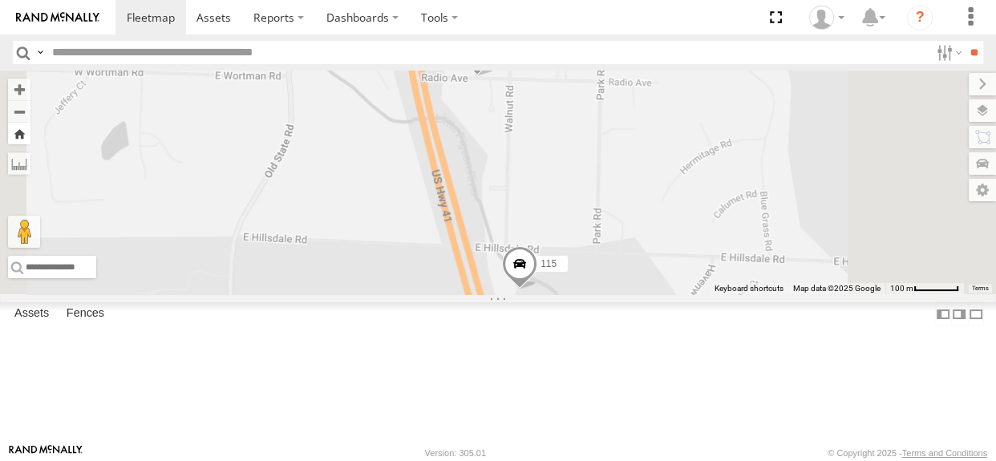
click at [30, 130] on button "Zoom Home" at bounding box center [19, 134] width 22 height 22
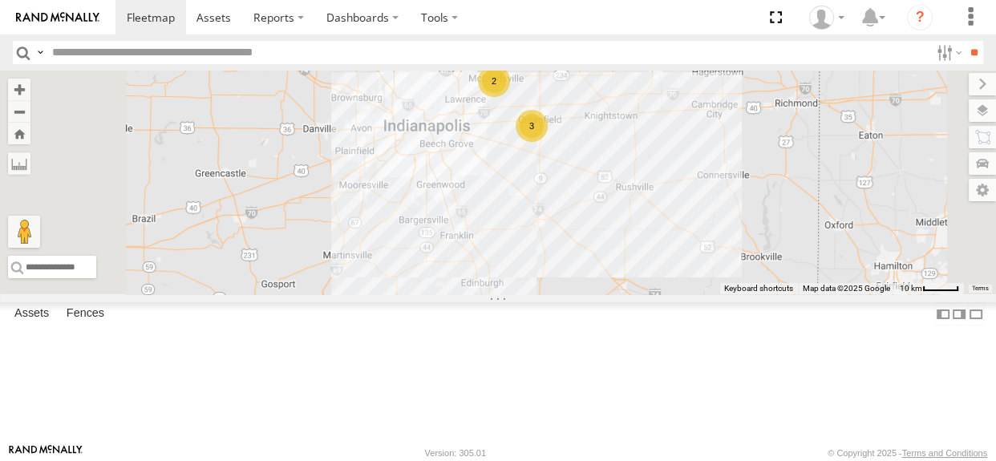
drag, startPoint x: 753, startPoint y: 229, endPoint x: 718, endPoint y: 245, distance: 38.4
click at [718, 245] on div "109 114 116 2 3" at bounding box center [498, 183] width 996 height 224
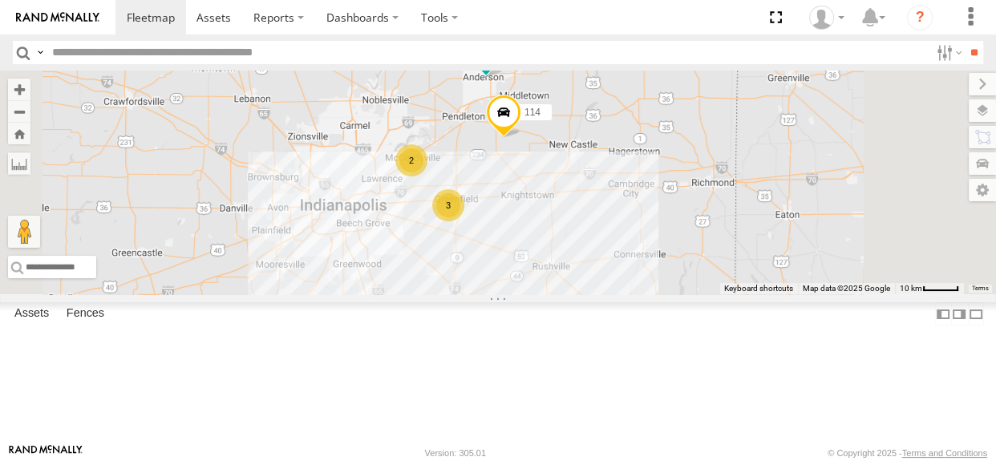
drag, startPoint x: 735, startPoint y: 164, endPoint x: 651, endPoint y: 244, distance: 115.2
click at [651, 244] on div "109 114 116 2 3 111" at bounding box center [498, 183] width 996 height 224
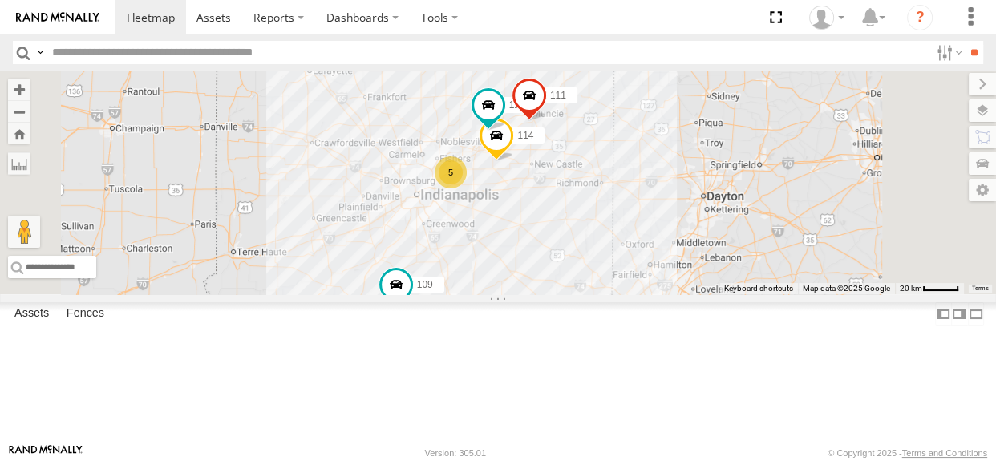
drag, startPoint x: 691, startPoint y: 340, endPoint x: 686, endPoint y: 292, distance: 48.5
click at [686, 292] on div "109 114 116 111 5" at bounding box center [498, 183] width 996 height 224
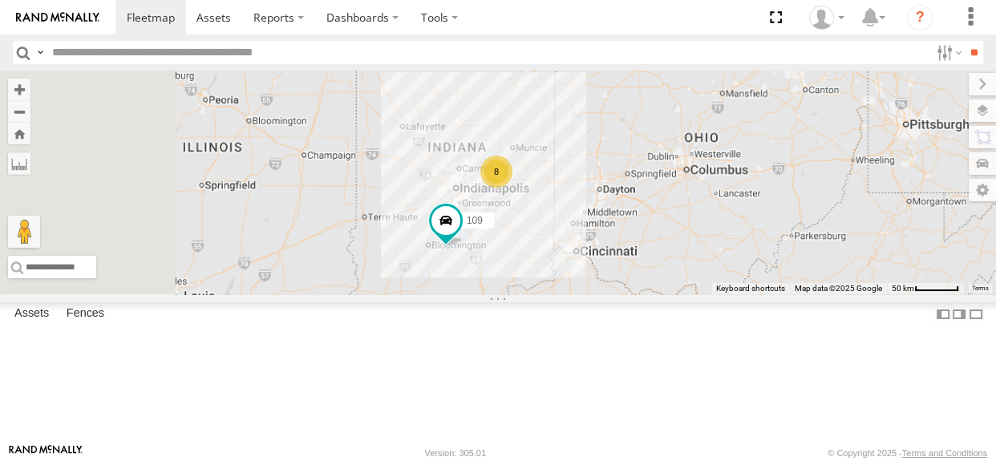
drag, startPoint x: 695, startPoint y: 326, endPoint x: 695, endPoint y: 288, distance: 38.5
click at [695, 288] on div "109 8 2" at bounding box center [498, 183] width 996 height 224
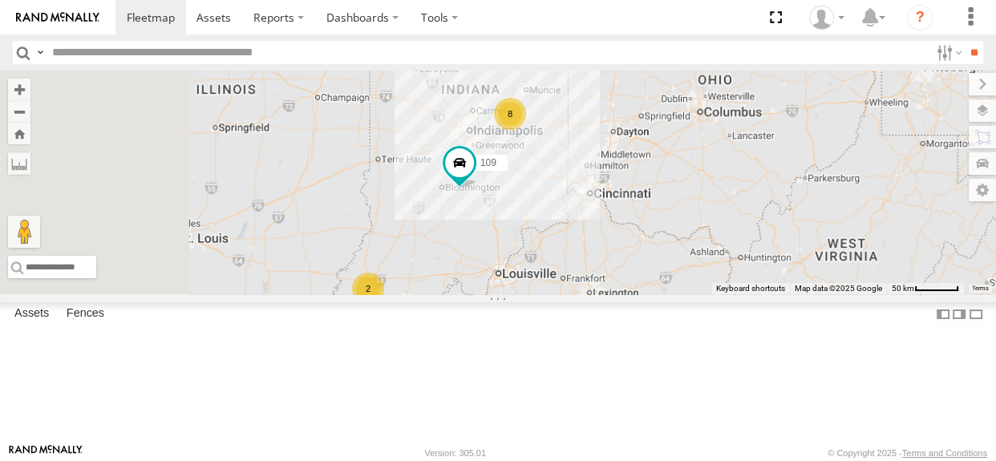
drag, startPoint x: 694, startPoint y: 305, endPoint x: 707, endPoint y: 270, distance: 37.1
click at [707, 270] on div "109 8 2" at bounding box center [498, 183] width 996 height 224
